Goal: Transaction & Acquisition: Purchase product/service

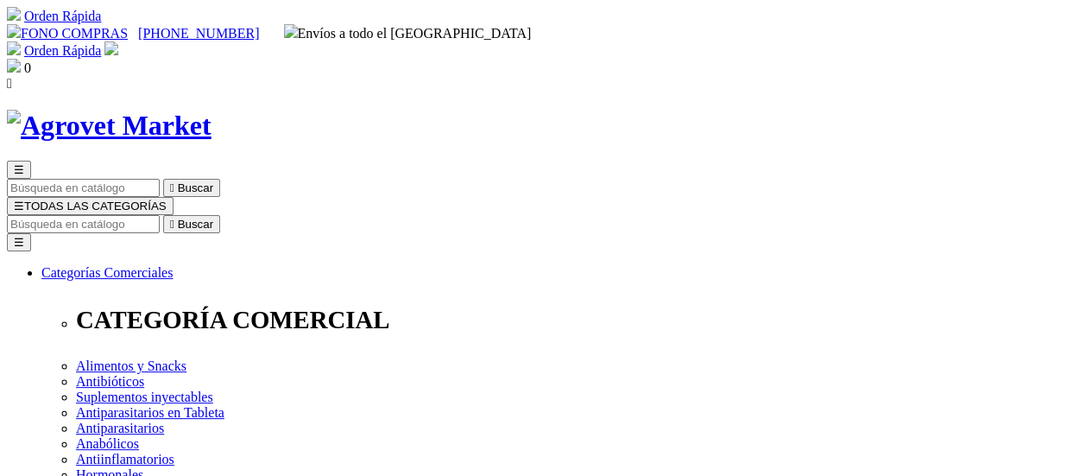
click at [24, 199] on span "☰" at bounding box center [19, 205] width 10 height 13
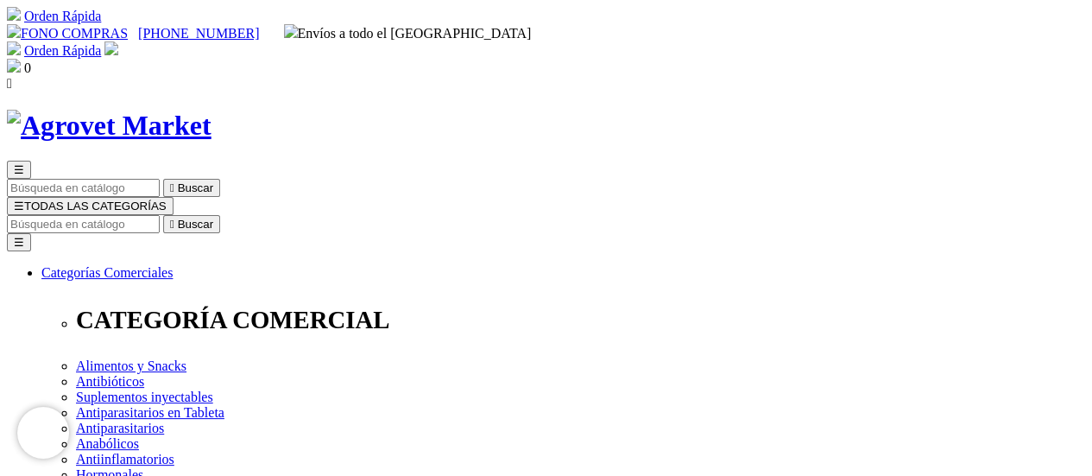
click at [21, 59] on img at bounding box center [14, 66] width 14 height 14
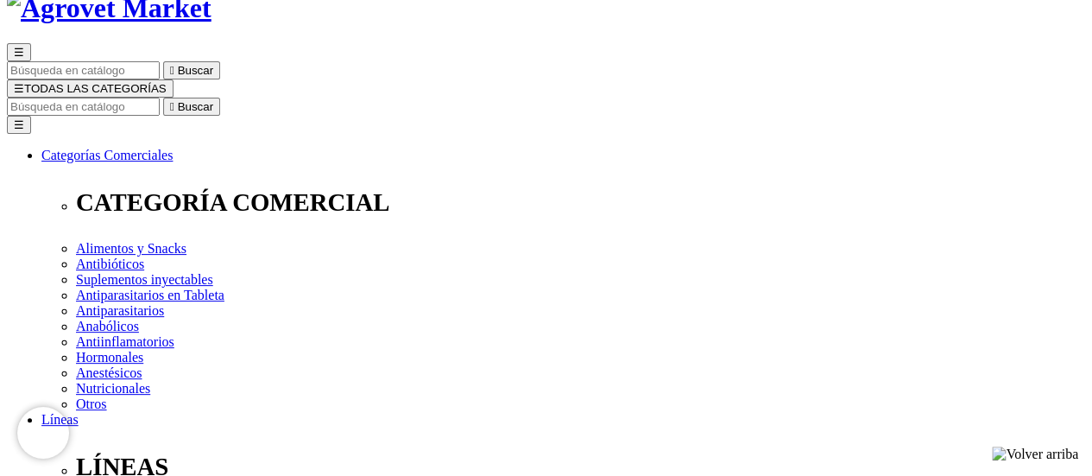
scroll to position [115, 0]
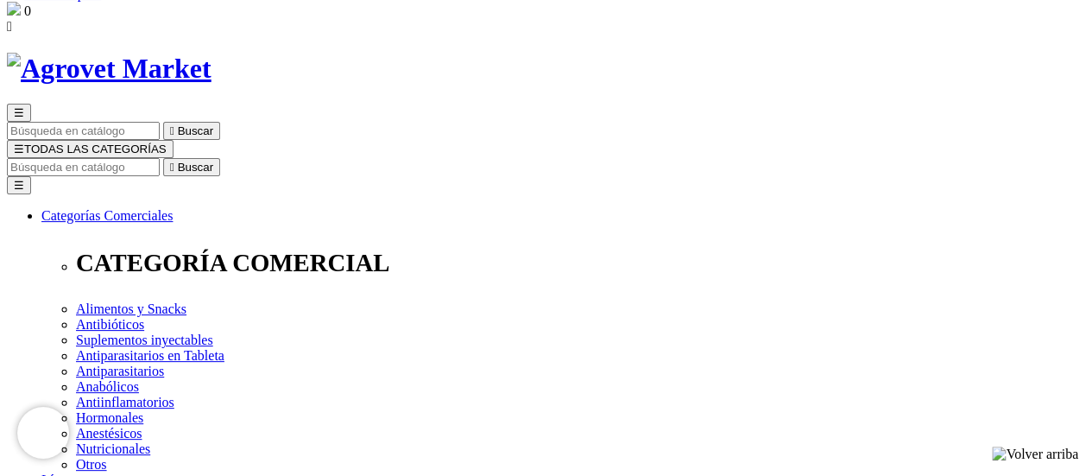
scroll to position [173, 0]
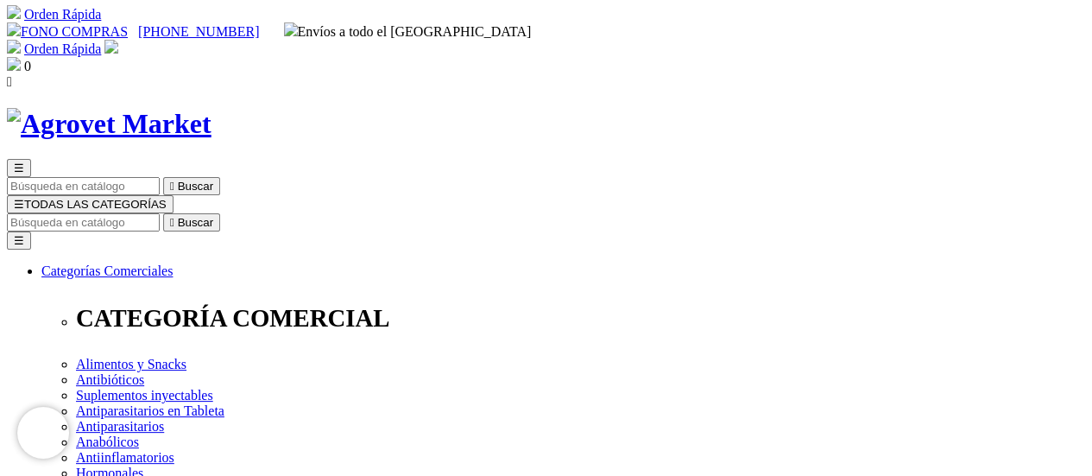
scroll to position [0, 0]
